Goal: Communication & Community: Answer question/provide support

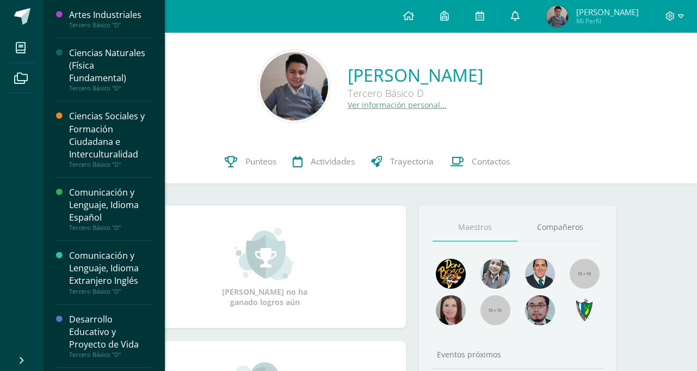
click at [533, 29] on link at bounding box center [515, 16] width 35 height 33
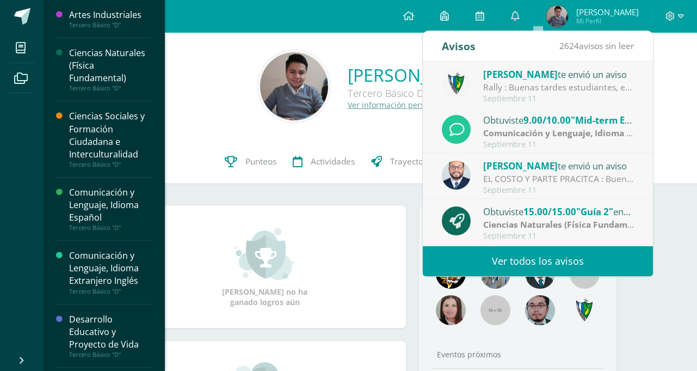
click at [553, 84] on div "Rally : Buenas tardes estudiantes, es un gusto saludarlos. Por este medio se in…" at bounding box center [558, 87] width 151 height 13
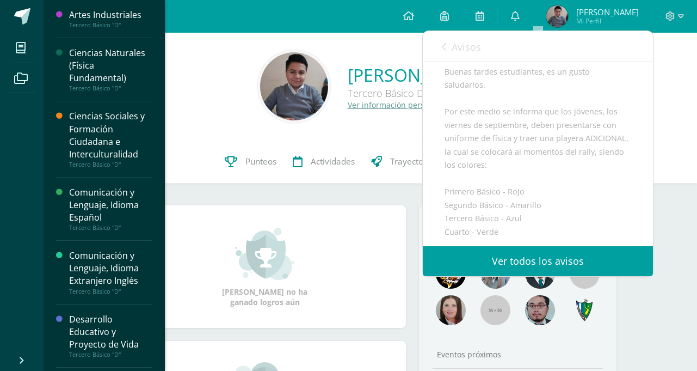
scroll to position [109, 0]
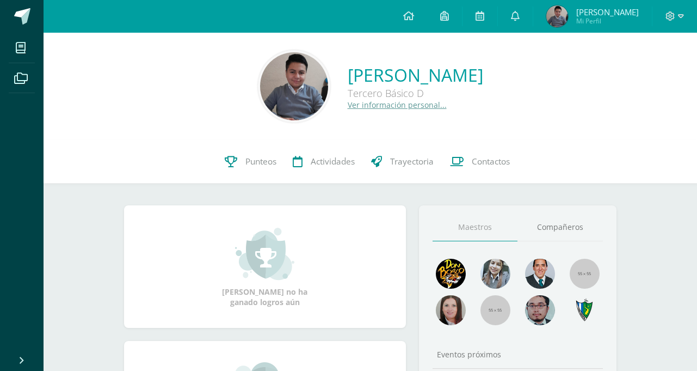
click at [520, 20] on icon at bounding box center [515, 16] width 9 height 10
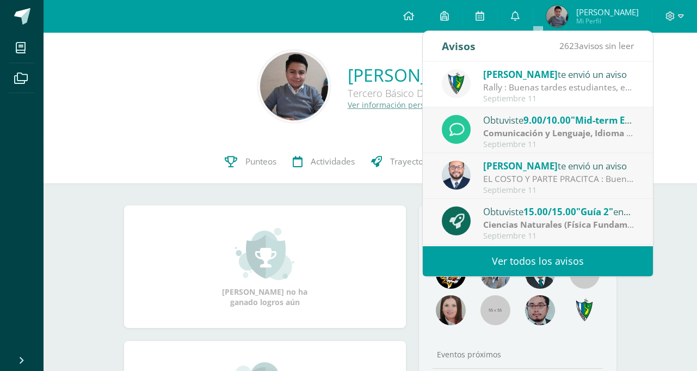
click at [517, 77] on span "[PERSON_NAME]" at bounding box center [520, 74] width 75 height 13
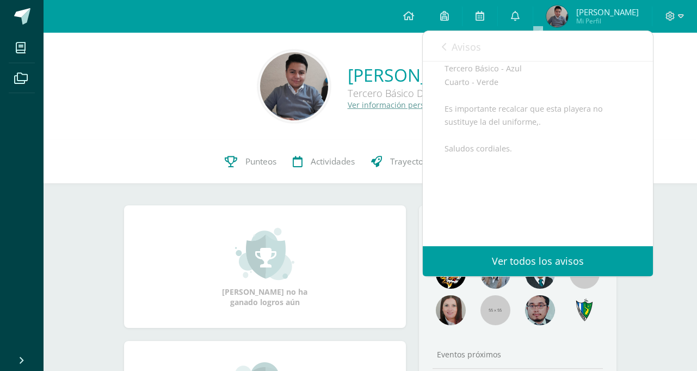
scroll to position [259, 0]
